Goal: Information Seeking & Learning: Learn about a topic

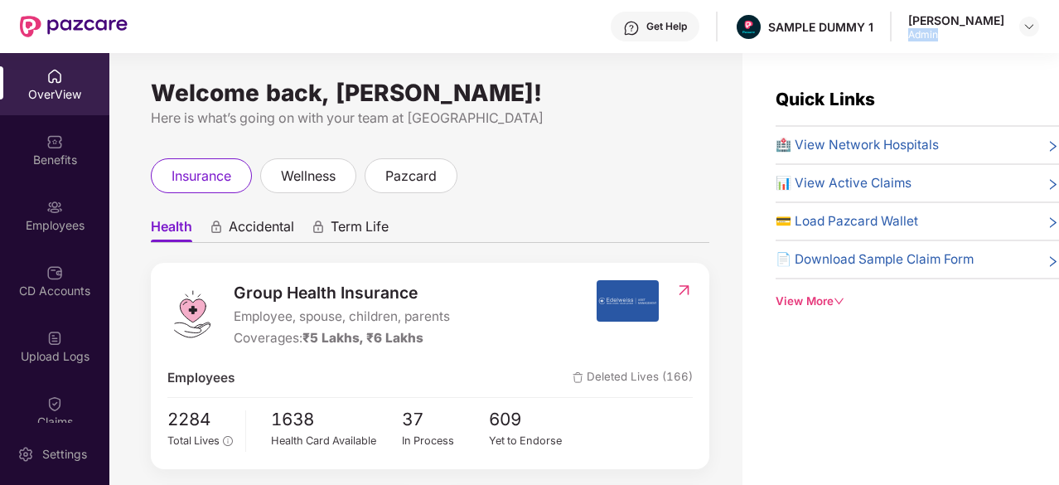
drag, startPoint x: 954, startPoint y: 34, endPoint x: 918, endPoint y: 33, distance: 36.5
click at [918, 33] on div "Admin" at bounding box center [956, 34] width 96 height 13
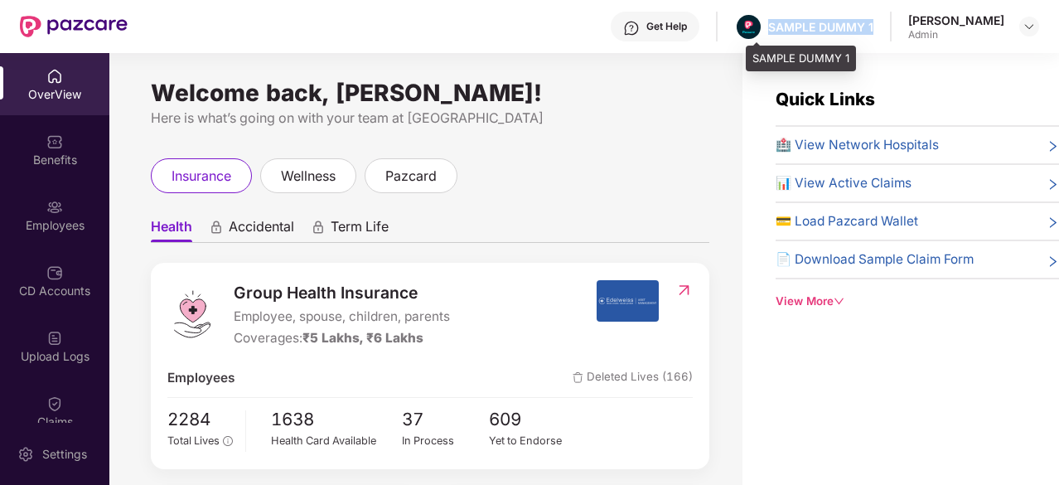
drag, startPoint x: 888, startPoint y: 24, endPoint x: 780, endPoint y: 27, distance: 108.6
click at [780, 27] on div "Get Help SAMPLE DUMMY 1 [PERSON_NAME] Admin" at bounding box center [583, 26] width 911 height 53
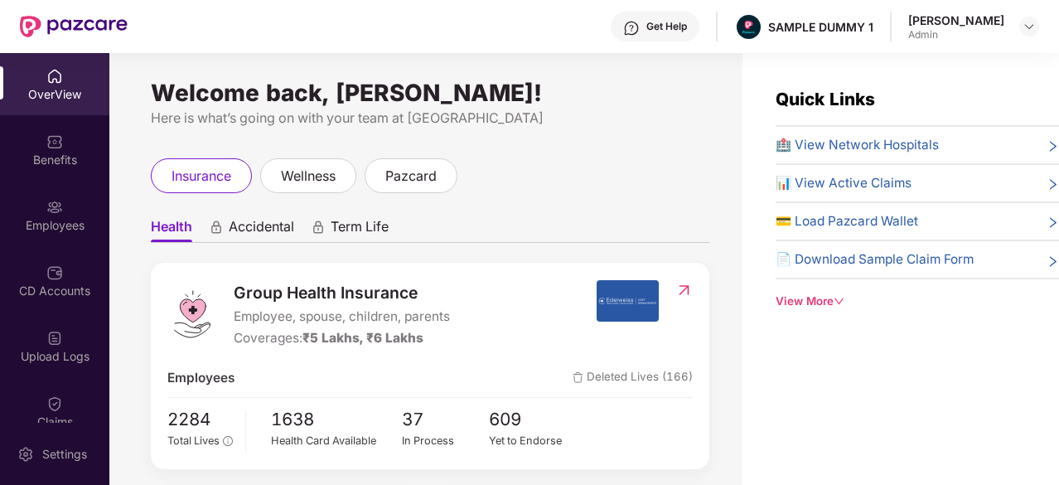
click at [653, 36] on div "Get Help" at bounding box center [655, 27] width 89 height 30
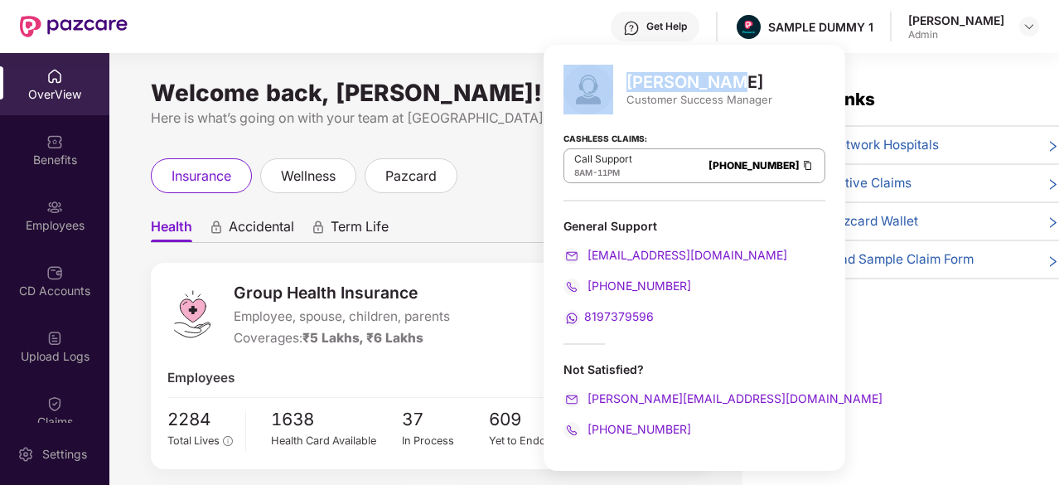
drag, startPoint x: 715, startPoint y: 77, endPoint x: 603, endPoint y: 80, distance: 111.9
click at [603, 80] on div "[PERSON_NAME] Customer Success Manager" at bounding box center [694, 90] width 262 height 50
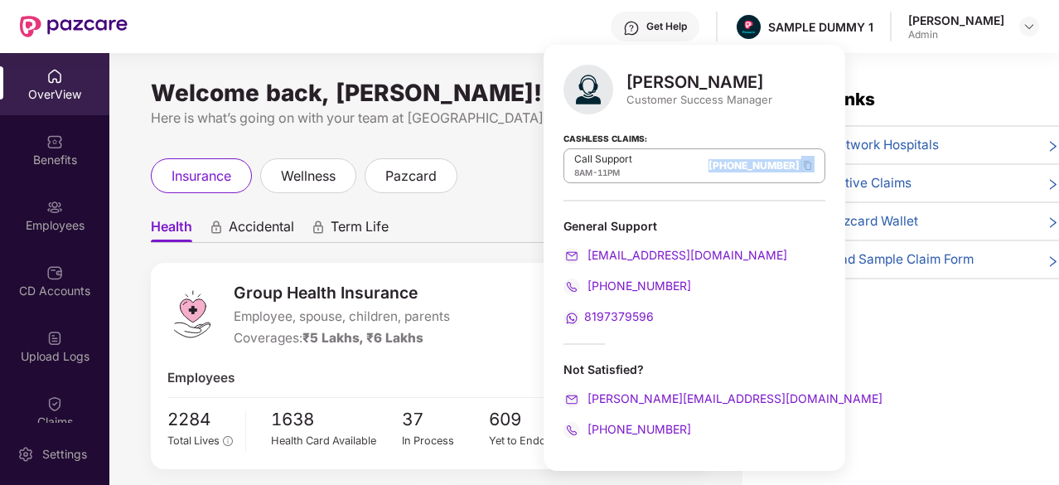
drag, startPoint x: 655, startPoint y: 158, endPoint x: 751, endPoint y: 170, distance: 96.8
click at [751, 170] on div "Call Support 8AM - 11PM [PHONE_NUMBER]" at bounding box center [694, 165] width 262 height 35
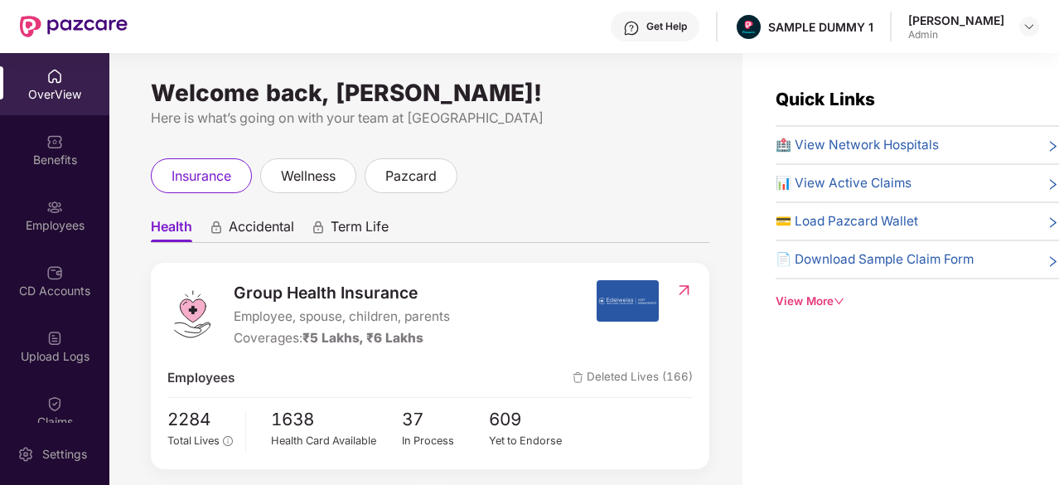
click at [481, 241] on ul "Health Accidental Term Life" at bounding box center [430, 226] width 558 height 33
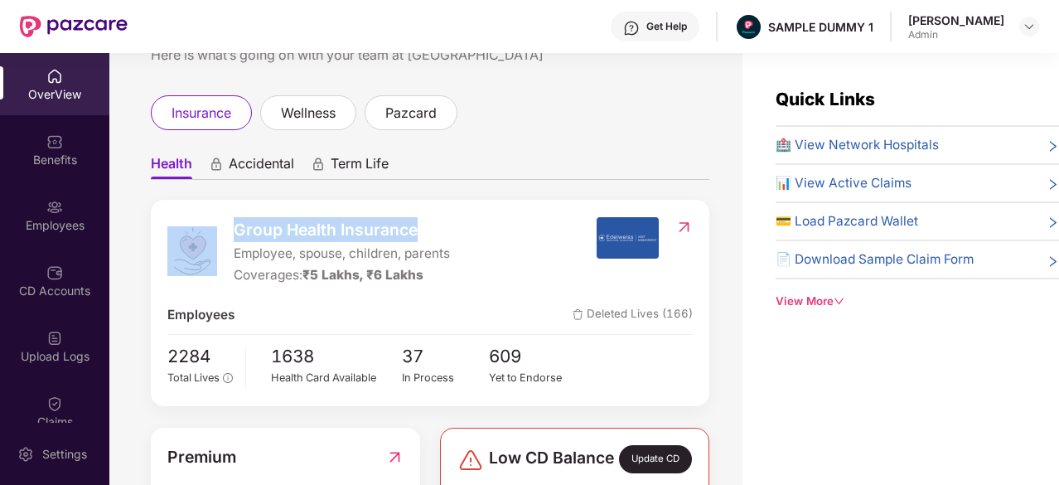
drag, startPoint x: 438, startPoint y: 230, endPoint x: 222, endPoint y: 230, distance: 216.2
click at [222, 230] on div "Group Health Insurance Employee, spouse, children, parents Coverages: ₹5 Lakhs,…" at bounding box center [381, 251] width 428 height 69
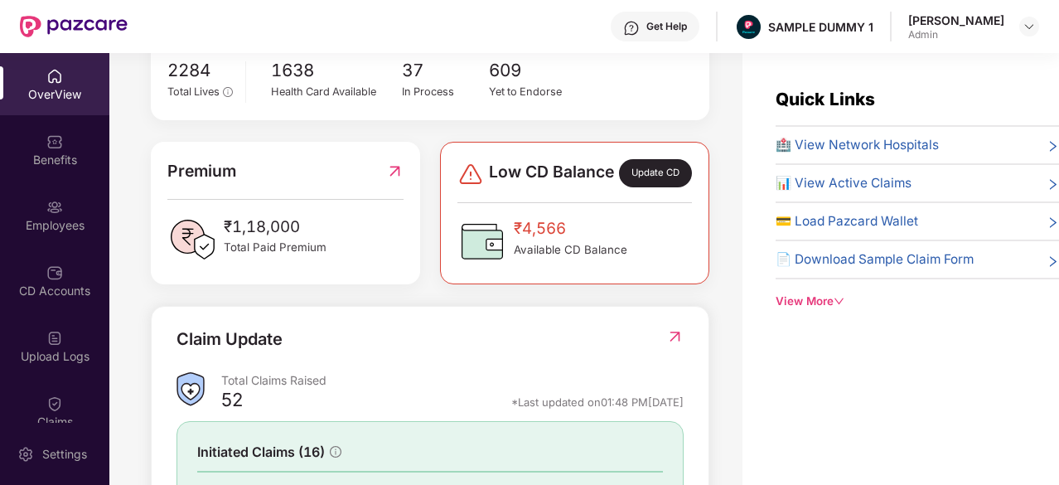
scroll to position [347, 0]
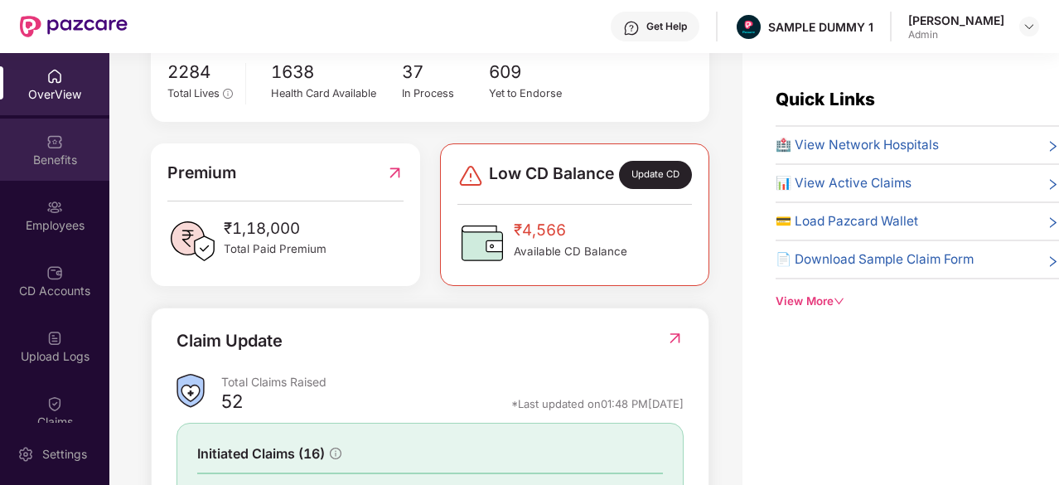
click at [51, 147] on img at bounding box center [54, 141] width 17 height 17
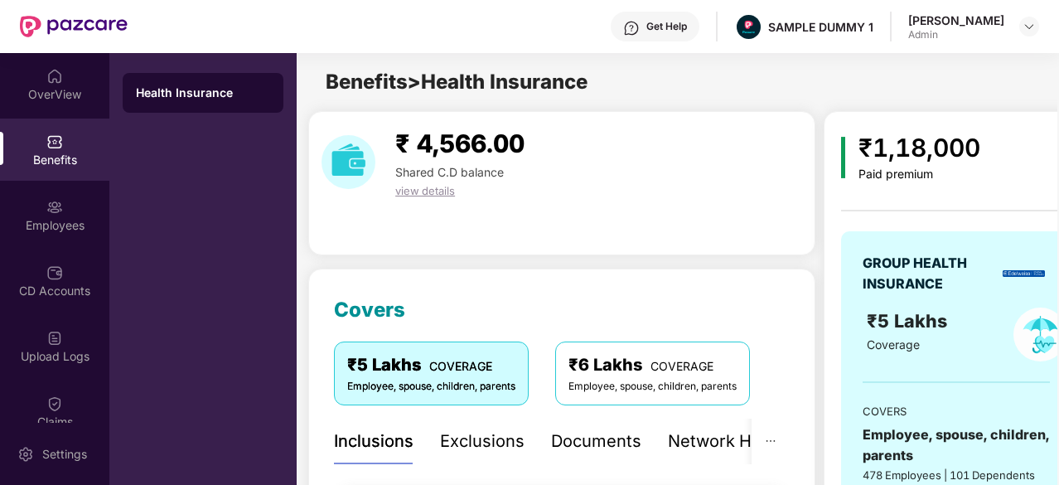
scroll to position [189, 0]
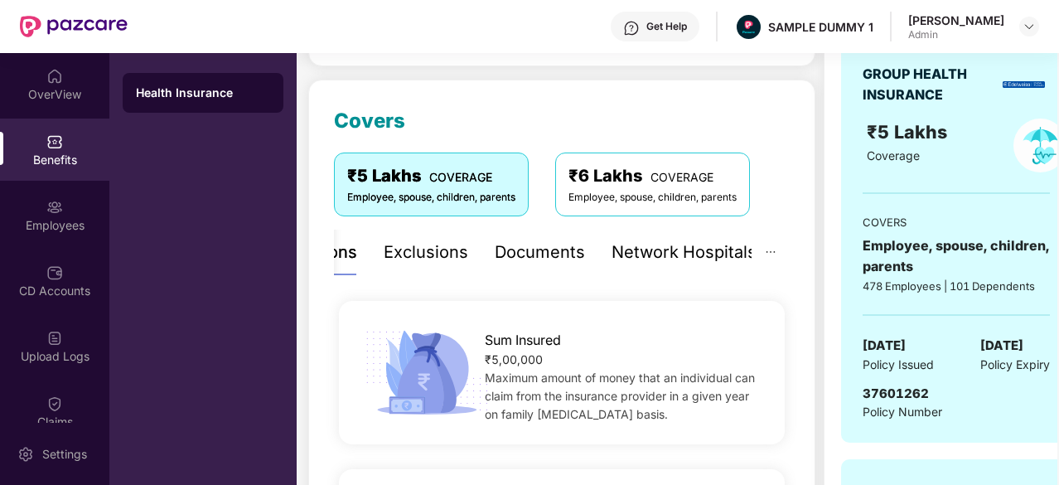
click at [525, 261] on div "Documents" at bounding box center [540, 252] width 90 height 26
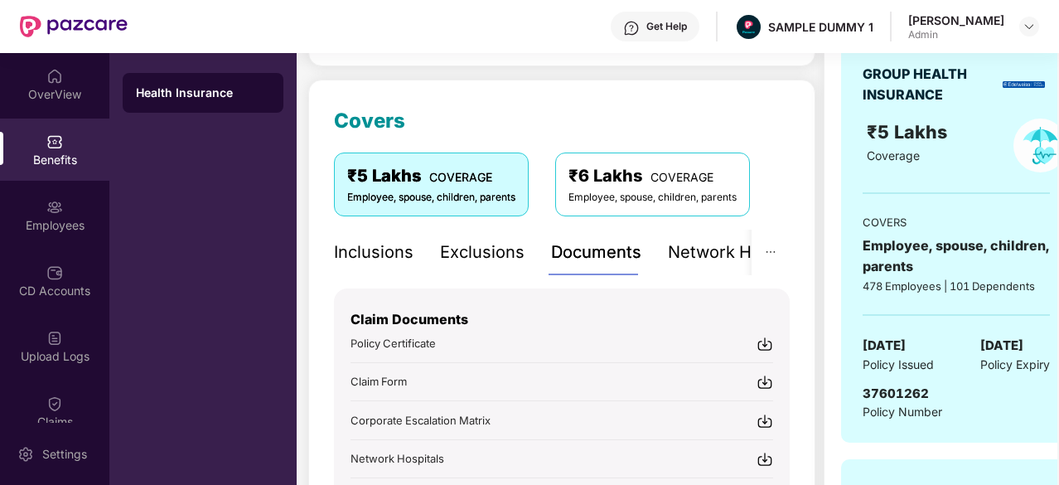
click at [336, 256] on div "Inclusions" at bounding box center [374, 252] width 80 height 26
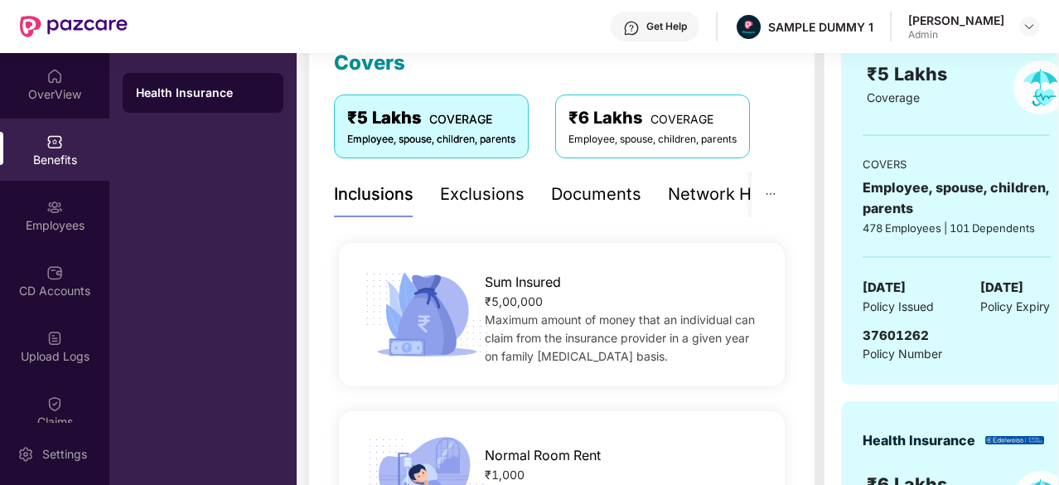
scroll to position [154, 0]
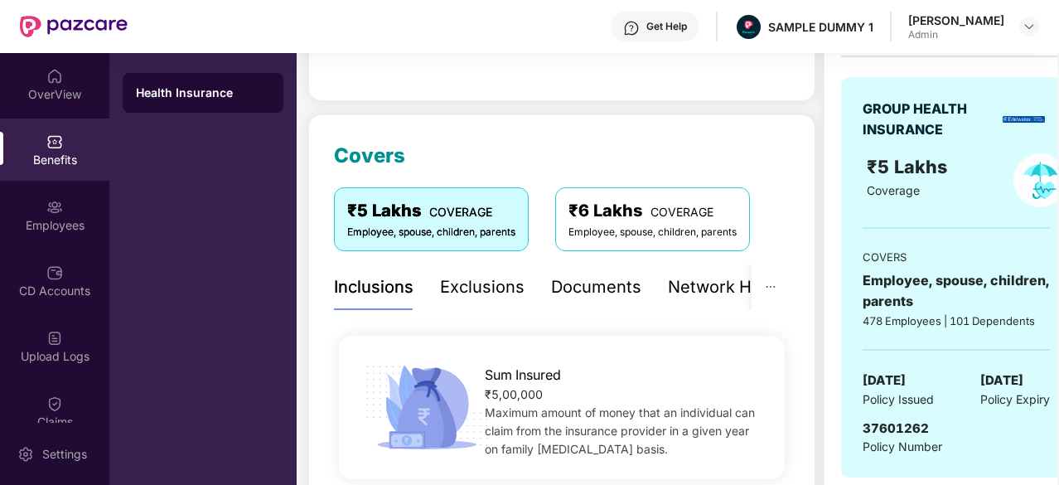
click at [491, 278] on div "Exclusions" at bounding box center [482, 287] width 85 height 26
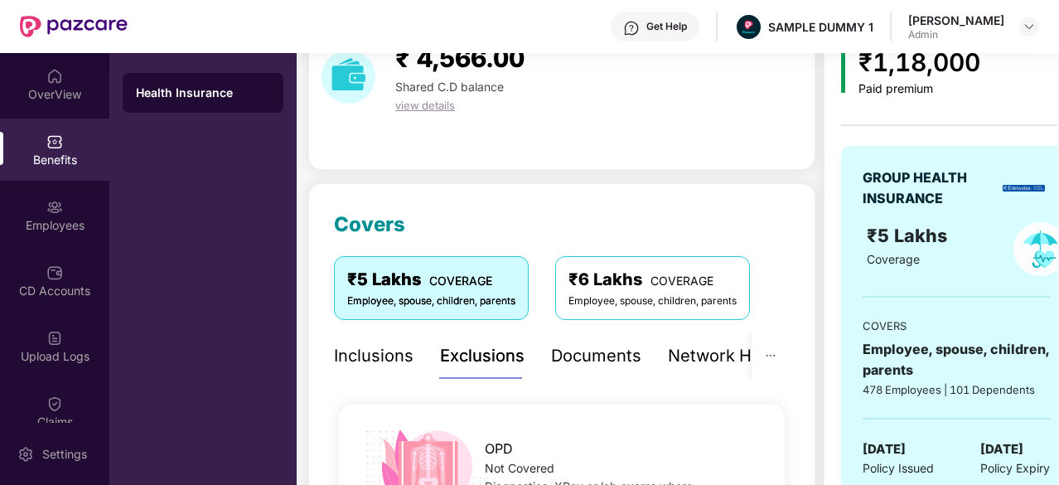
scroll to position [83, 0]
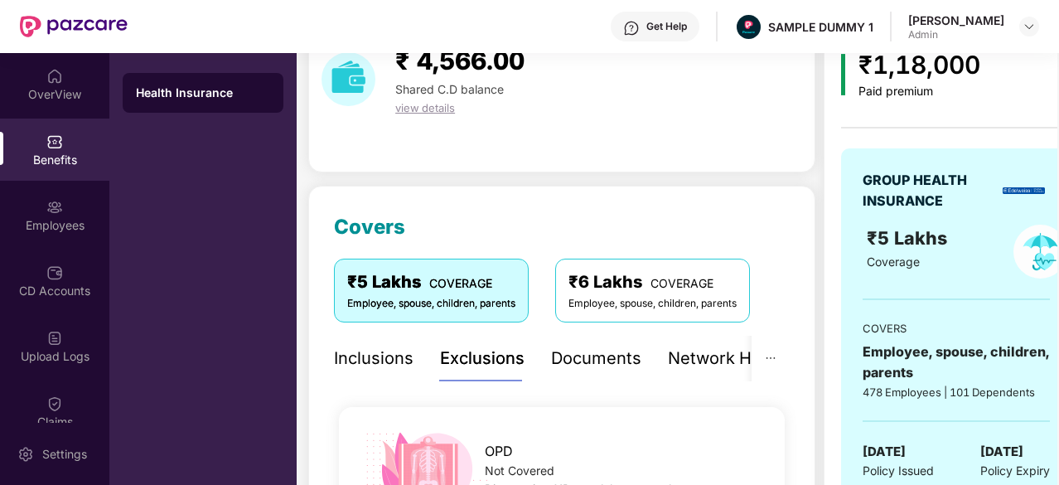
click at [597, 355] on div "Documents" at bounding box center [596, 358] width 90 height 26
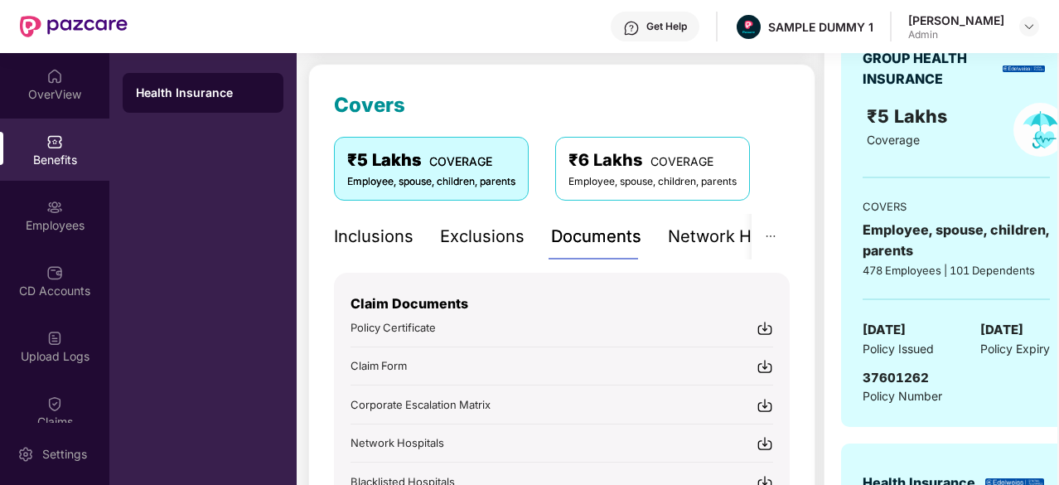
scroll to position [297, 0]
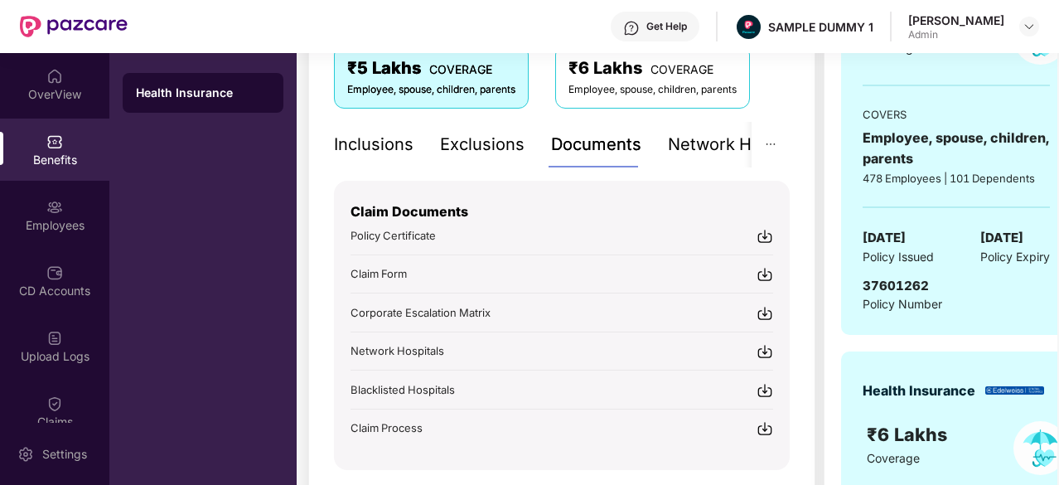
click at [766, 236] on img at bounding box center [764, 236] width 17 height 17
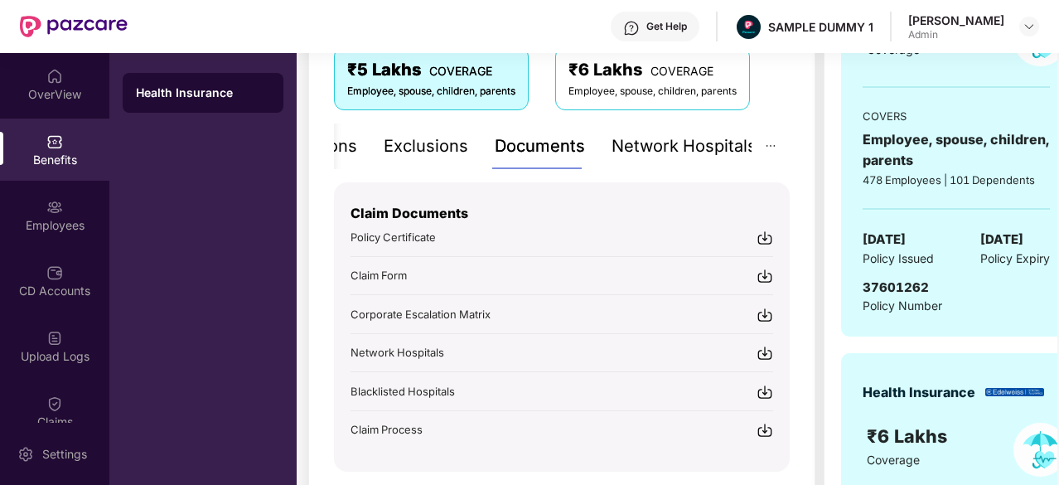
click at [689, 152] on div "Network Hospitals" at bounding box center [683, 146] width 145 height 26
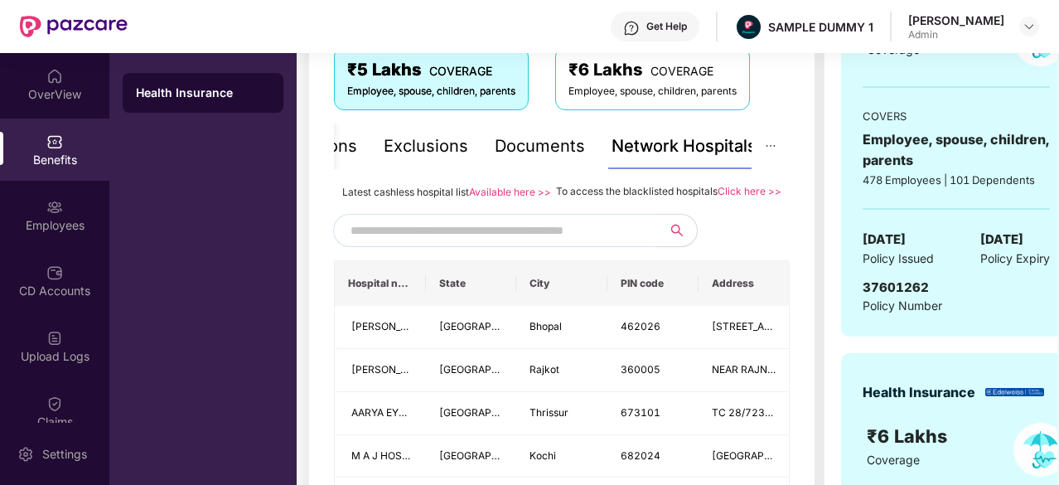
click at [402, 243] on input "text" at bounding box center [491, 230] width 283 height 25
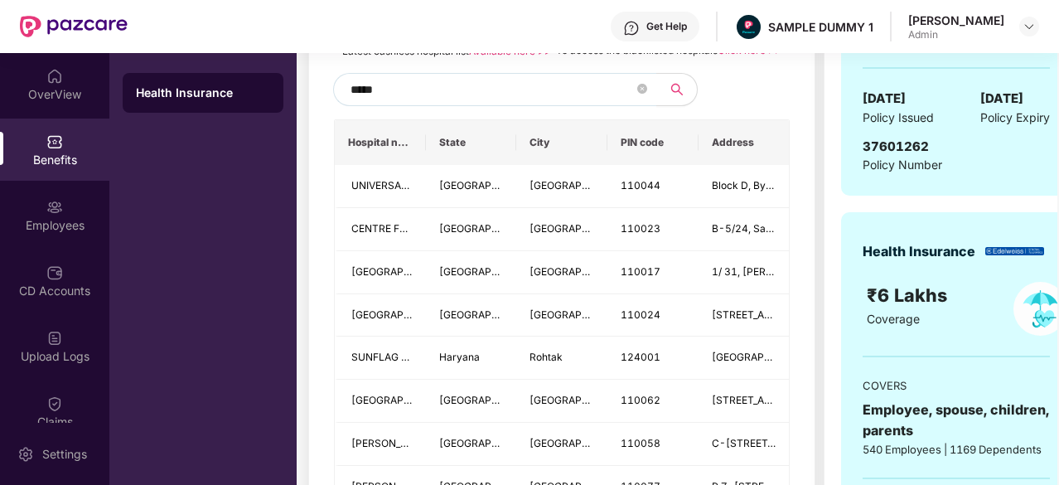
scroll to position [435, 0]
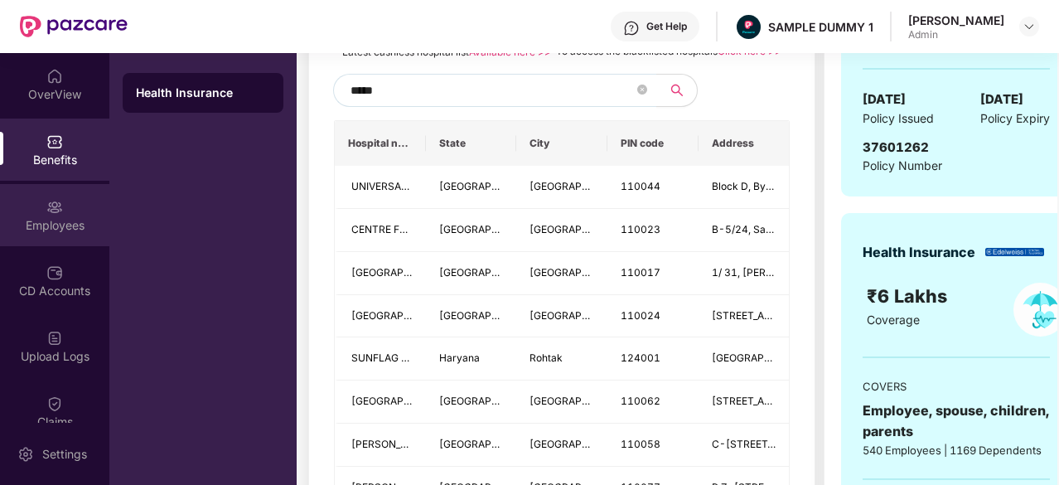
type input "*****"
click at [72, 210] on div "Employees" at bounding box center [54, 215] width 109 height 62
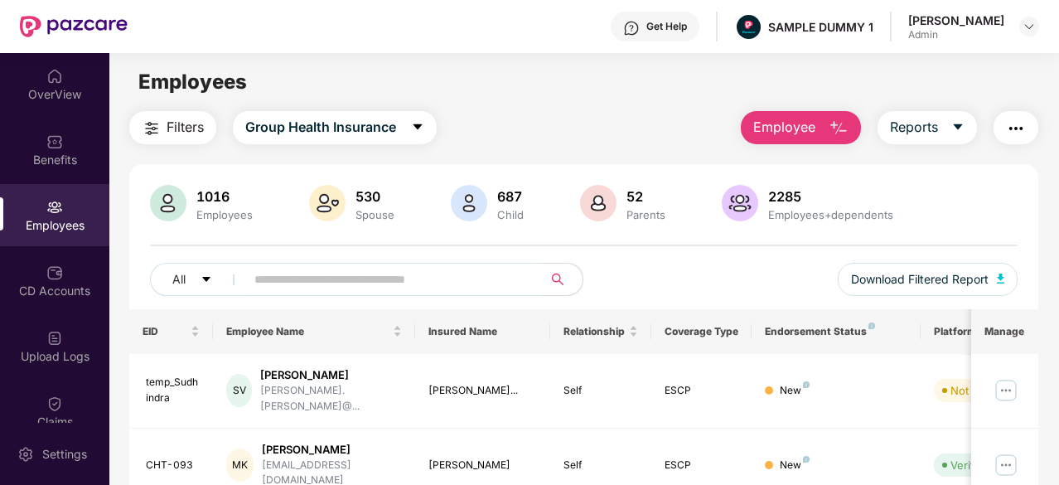
click at [795, 127] on span "Employee" at bounding box center [784, 127] width 62 height 21
click at [621, 117] on div "Filters Group Health Insurance Employee Reports" at bounding box center [583, 127] width 909 height 33
click at [65, 286] on div "CD Accounts" at bounding box center [54, 291] width 109 height 17
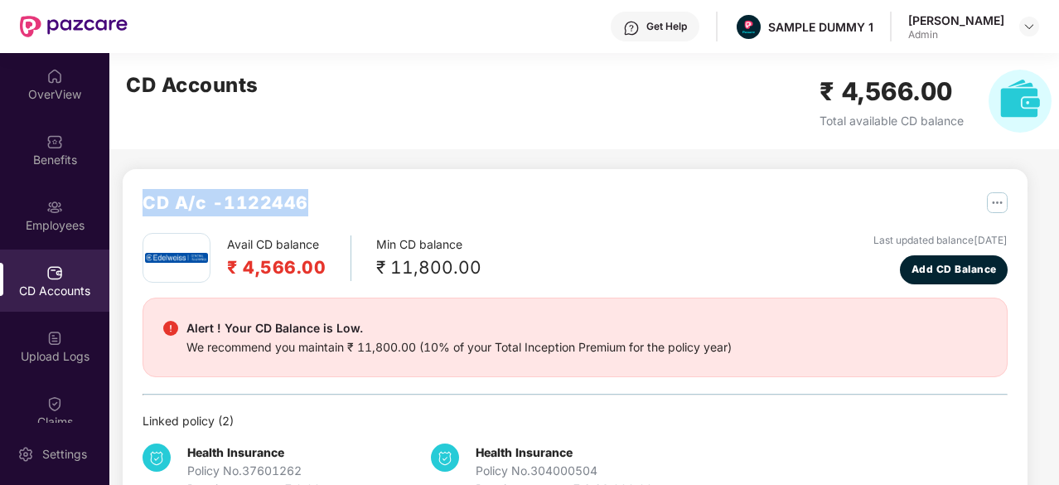
drag, startPoint x: 336, startPoint y: 200, endPoint x: 139, endPoint y: 196, distance: 197.2
click at [139, 196] on div "CD A/c - 1122446 Avail CD balance ₹ 4,566.00 Min CD balance ₹ 11,800.00 Last up…" at bounding box center [575, 343] width 905 height 349
click at [966, 271] on span "Add CD Balance" at bounding box center [953, 270] width 85 height 16
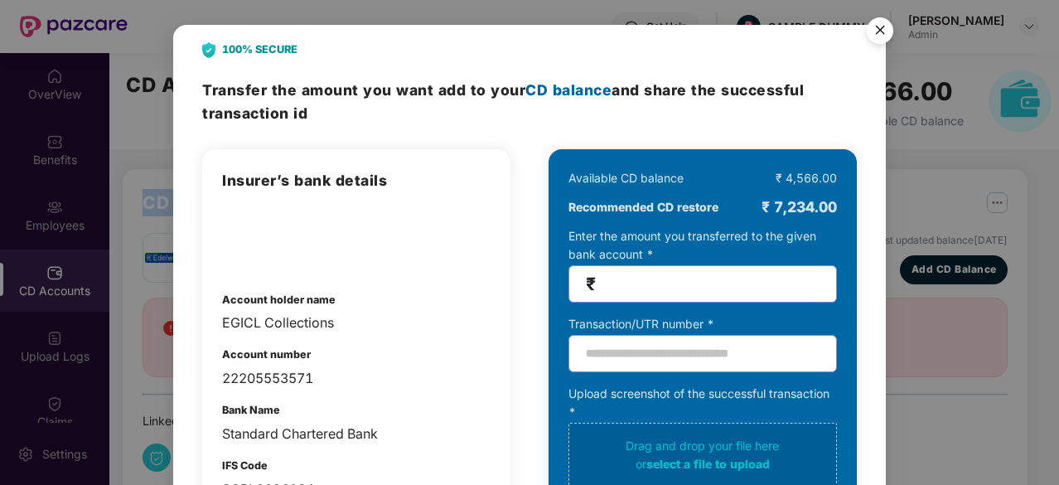
click at [886, 26] on img "Close" at bounding box center [880, 33] width 46 height 46
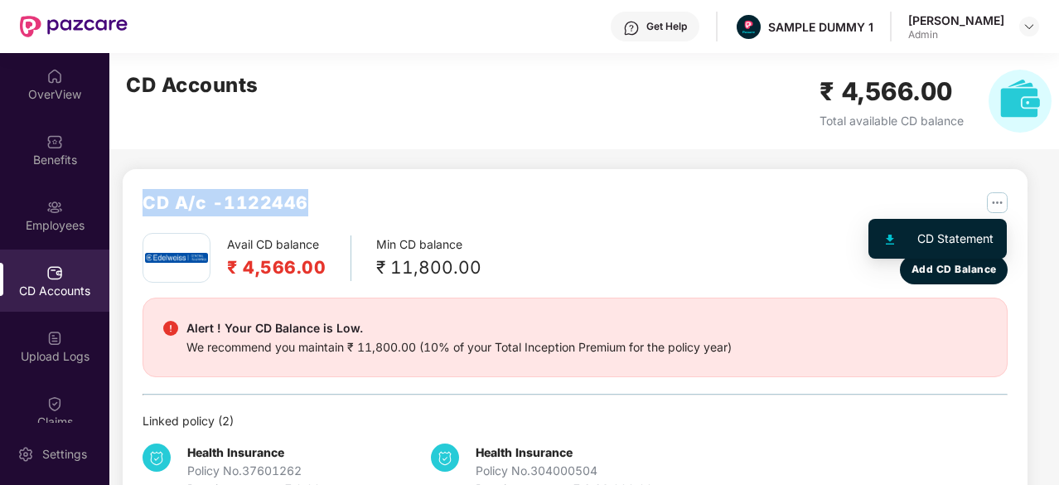
click at [996, 205] on img "button" at bounding box center [997, 202] width 21 height 21
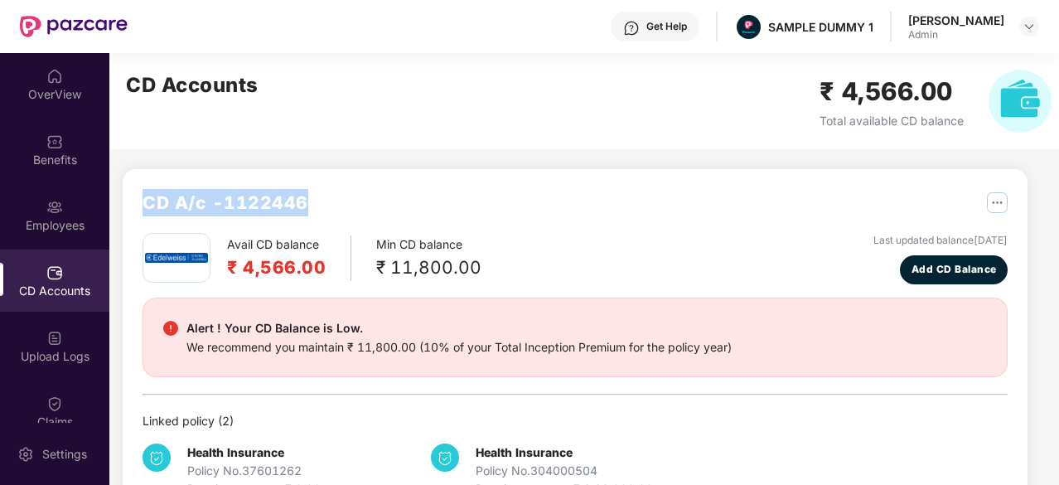
scroll to position [132, 0]
